Goal: Task Accomplishment & Management: Manage account settings

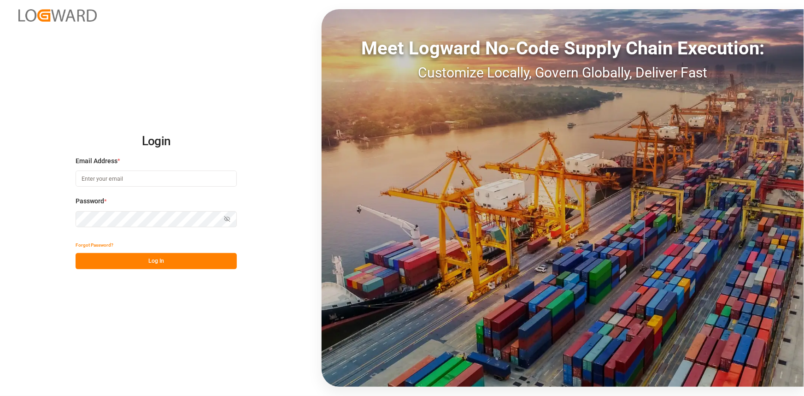
click at [128, 180] on input at bounding box center [156, 178] width 161 height 16
type input "A"
type input "[PERSON_NAME][EMAIL_ADDRESS][PERSON_NAME][DOMAIN_NAME]"
click at [132, 254] on button "Log In" at bounding box center [156, 261] width 161 height 16
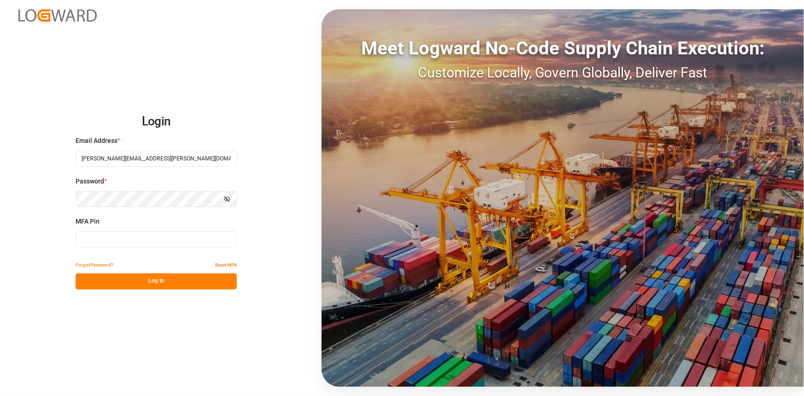
click at [133, 245] on input at bounding box center [156, 239] width 161 height 16
click at [131, 238] on input at bounding box center [156, 239] width 161 height 16
type input "915814"
click at [153, 275] on button "Log In" at bounding box center [156, 281] width 161 height 16
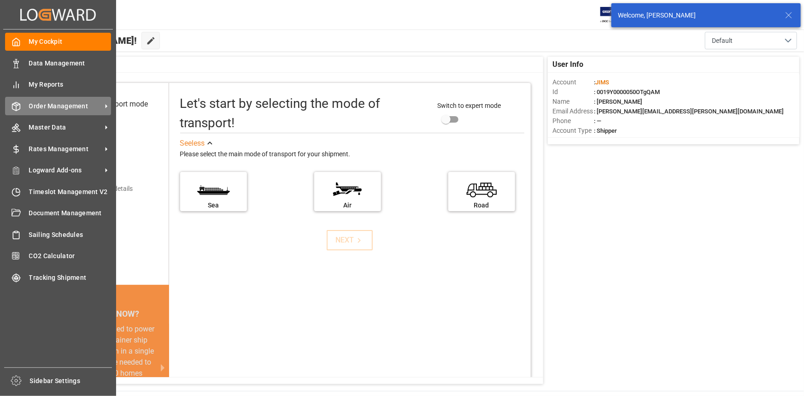
click at [82, 110] on span "Order Management" at bounding box center [65, 106] width 73 height 10
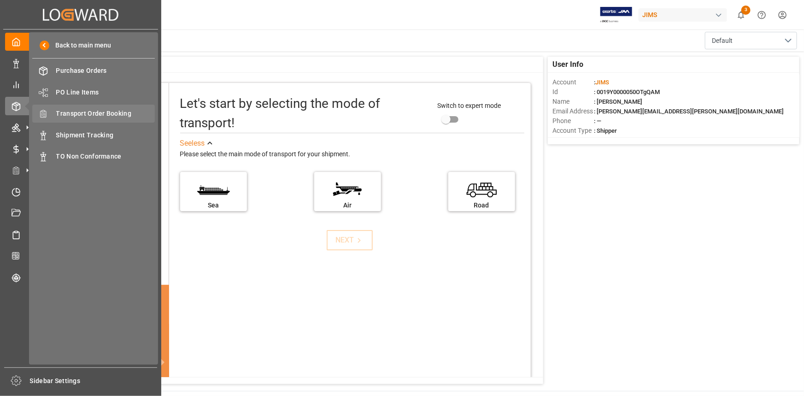
click at [94, 113] on span "Transport Order Booking" at bounding box center [105, 114] width 99 height 10
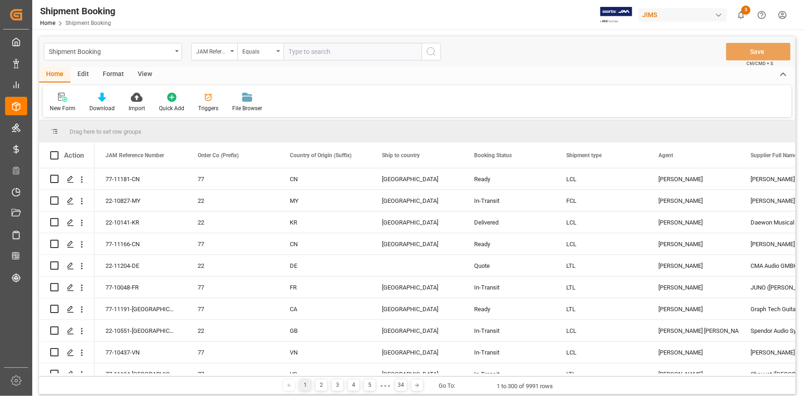
click at [327, 53] on input "text" at bounding box center [352, 52] width 138 height 18
type input "22-11045-US"
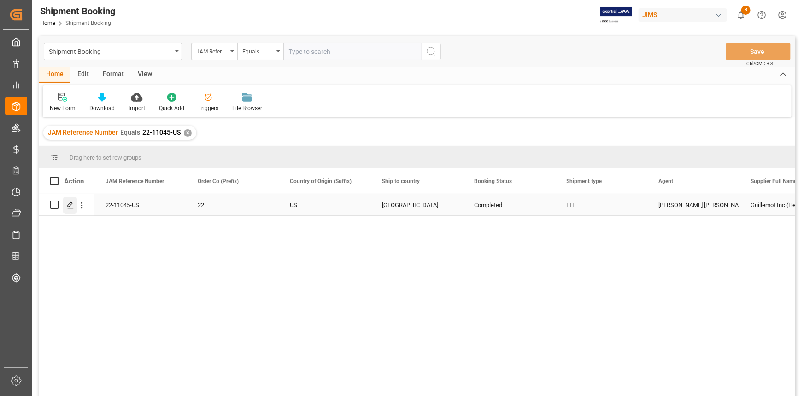
click at [74, 202] on icon "Press SPACE to select this row." at bounding box center [70, 204] width 7 height 7
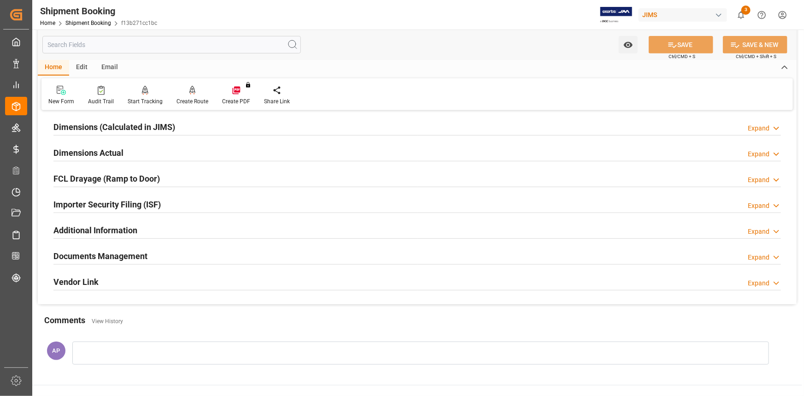
scroll to position [209, 0]
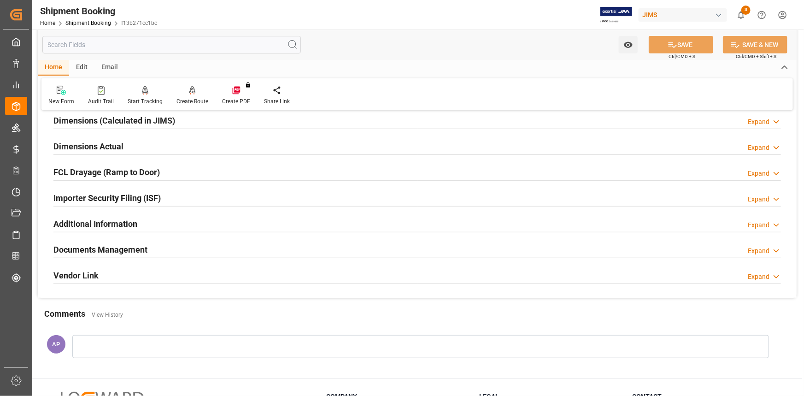
click at [217, 248] on div "Documents Management Expand" at bounding box center [416, 249] width 727 height 18
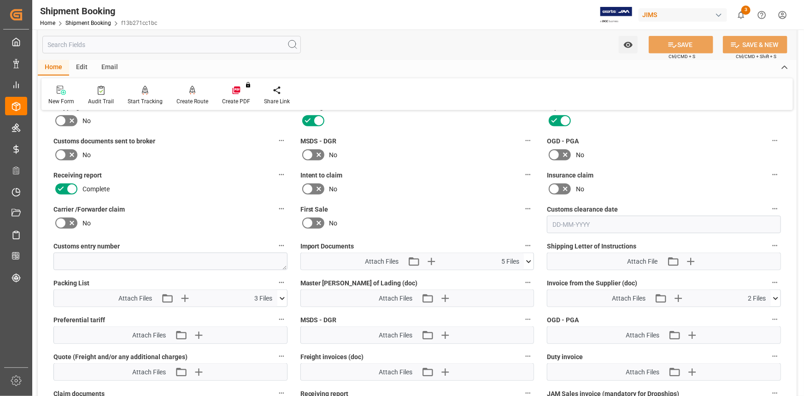
scroll to position [419, 0]
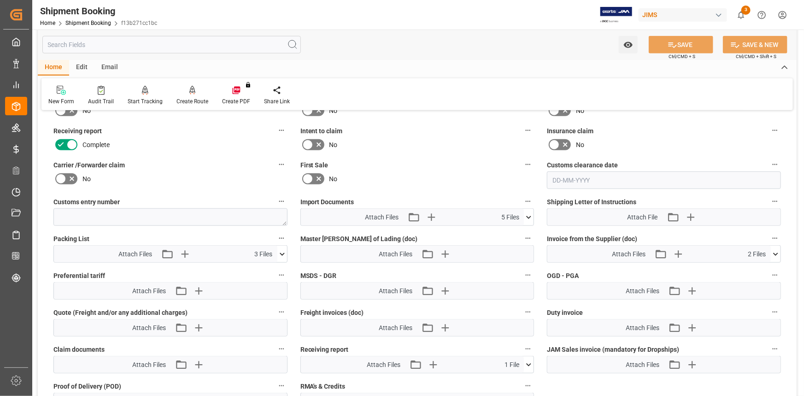
click at [528, 215] on icon at bounding box center [529, 217] width 10 height 10
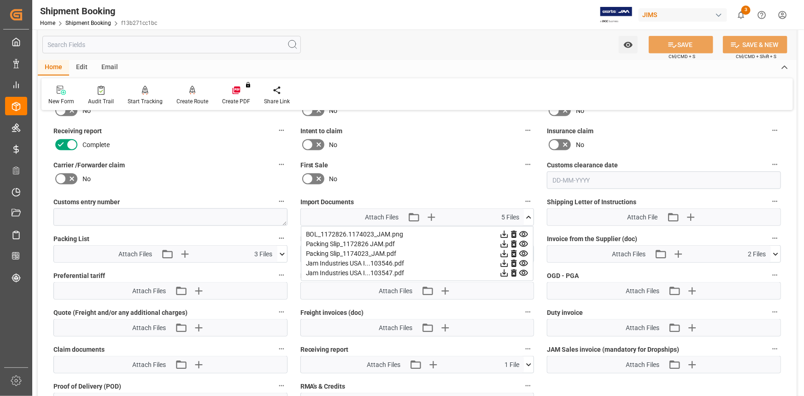
click at [462, 304] on div "Freight invoices (doc) Attach Files Attach existing file Upload new file" at bounding box center [417, 321] width 247 height 37
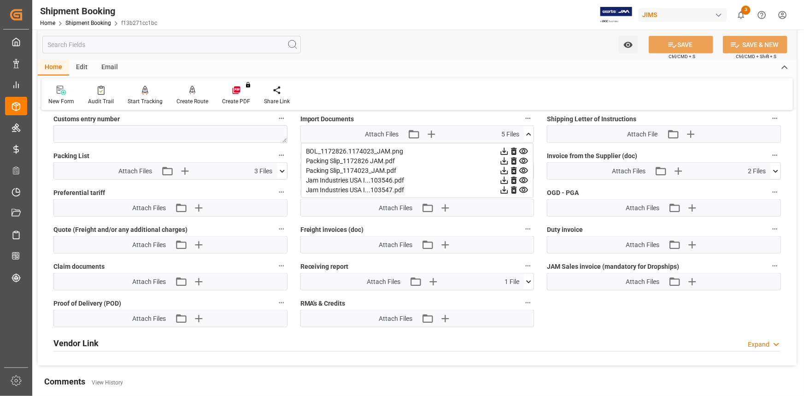
scroll to position [502, 0]
click at [527, 280] on icon at bounding box center [528, 281] width 5 height 3
